Goal: Find specific page/section: Find specific page/section

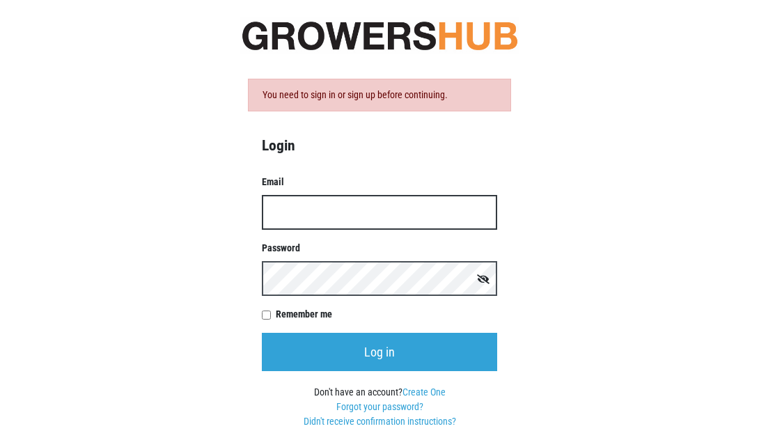
type input "[PERSON_NAME][EMAIL_ADDRESS][DOMAIN_NAME]"
click at [379, 351] on input "Log in" at bounding box center [379, 352] width 235 height 38
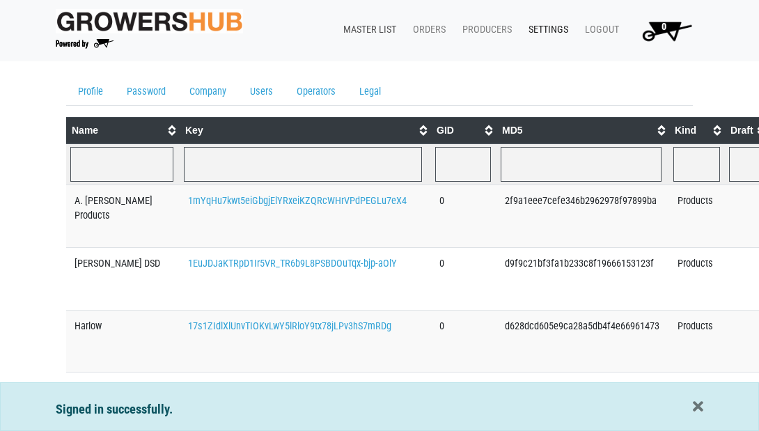
click at [346, 29] on link "Master List" at bounding box center [367, 30] width 70 height 26
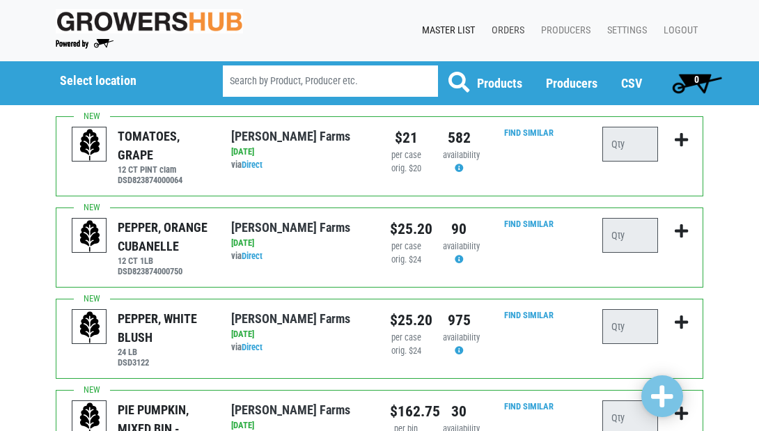
click at [511, 29] on link "Orders" at bounding box center [504, 30] width 49 height 26
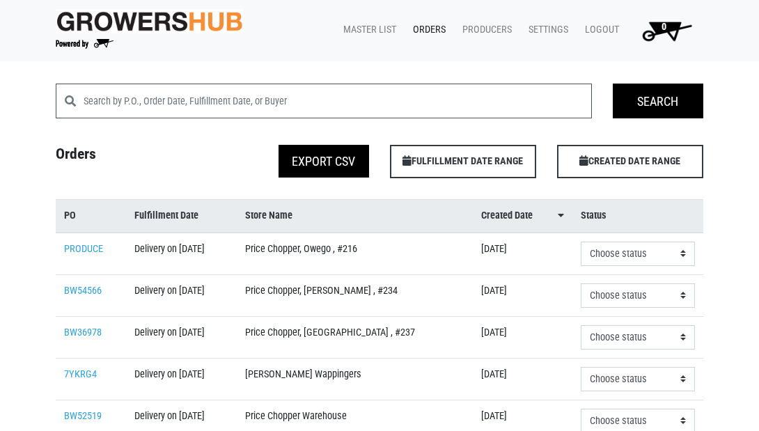
click at [429, 31] on link "Orders" at bounding box center [426, 30] width 49 height 26
